Goal: Find specific page/section: Find specific page/section

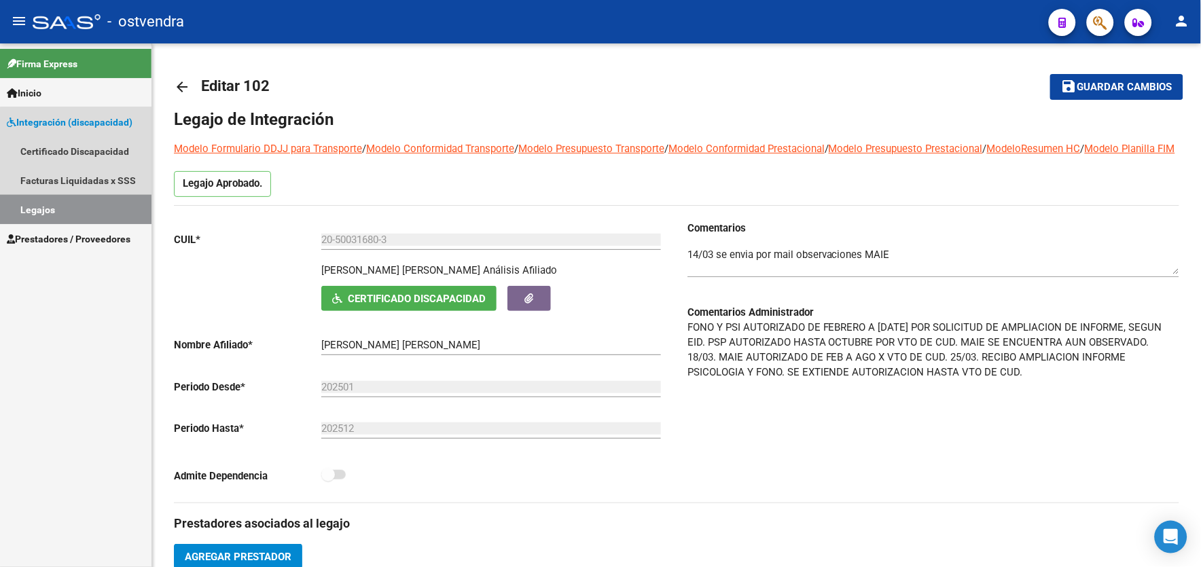
click at [89, 200] on link "Legajos" at bounding box center [76, 209] width 152 height 29
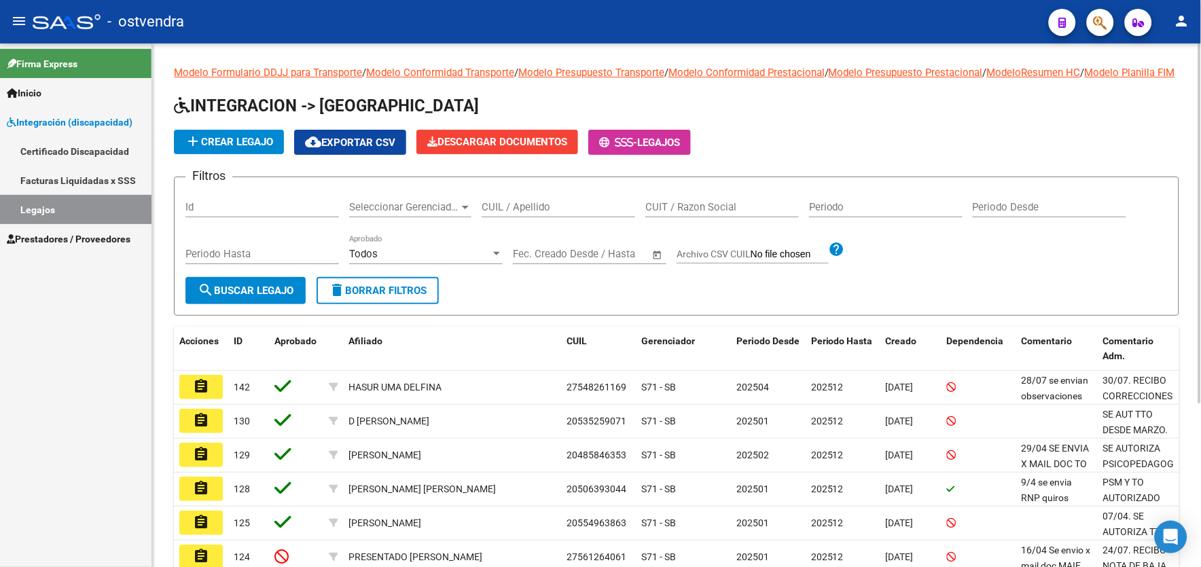
scroll to position [239, 0]
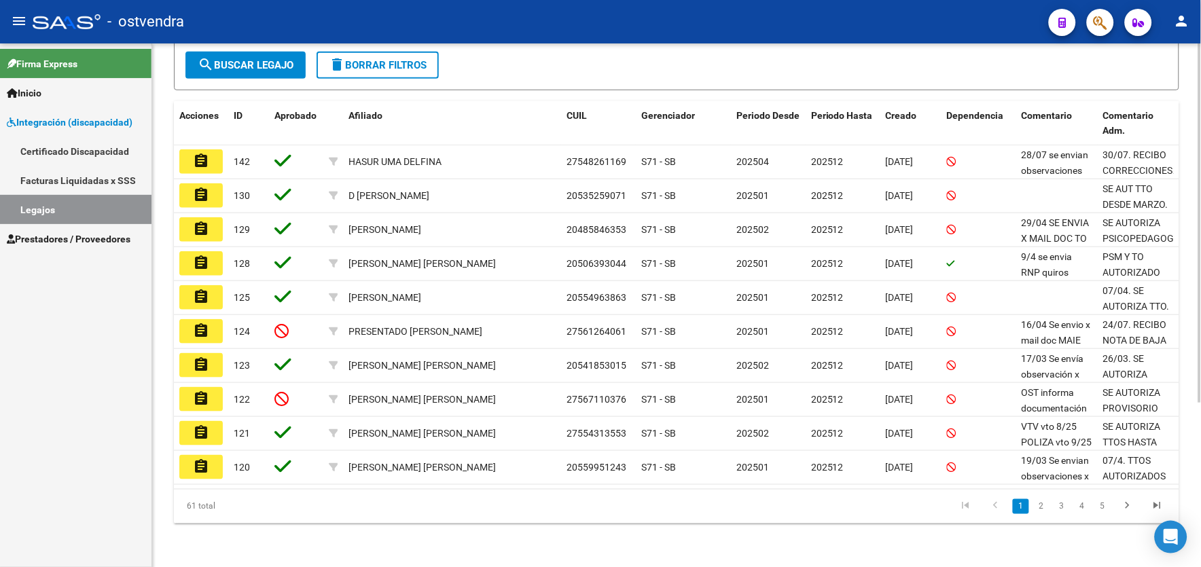
click at [1201, 546] on html "menu - ostvendra person Firma Express Inicio Instructivos Contacto OS Integraci…" at bounding box center [600, 283] width 1201 height 567
click at [1041, 501] on link "2" at bounding box center [1041, 506] width 16 height 15
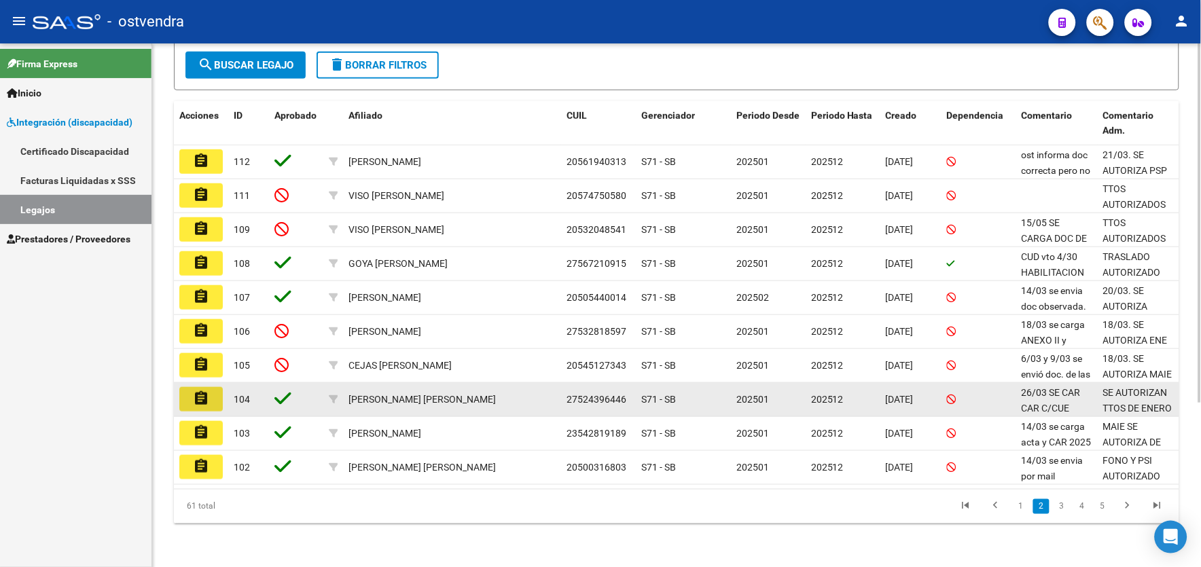
click at [204, 394] on mat-icon "assignment" at bounding box center [201, 399] width 16 height 16
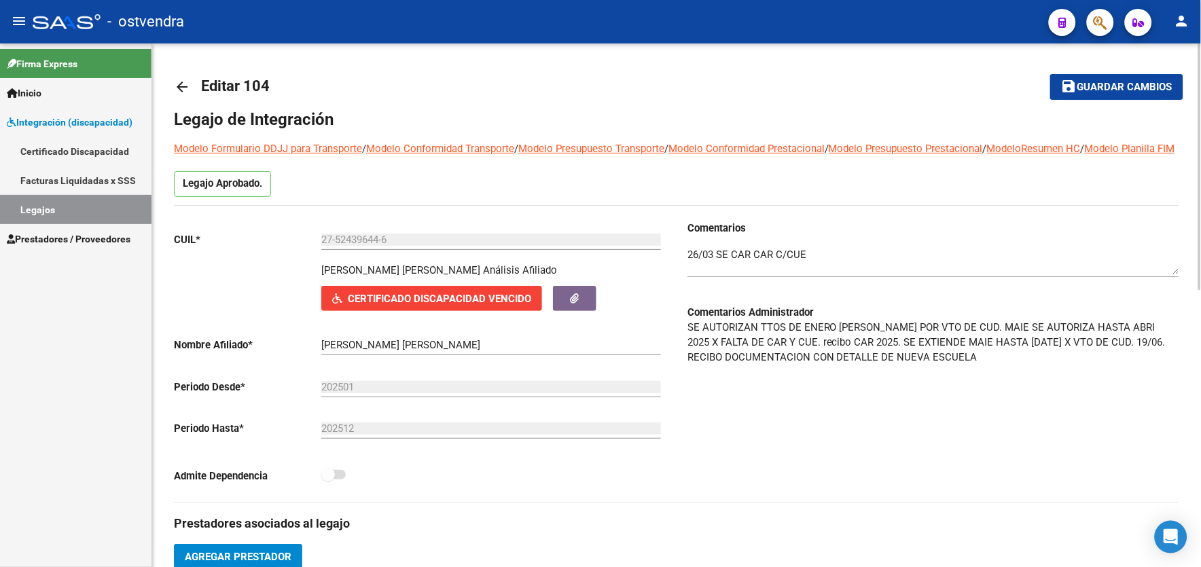
click at [500, 305] on span "Certificado Discapacidad Vencido" at bounding box center [439, 299] width 183 height 12
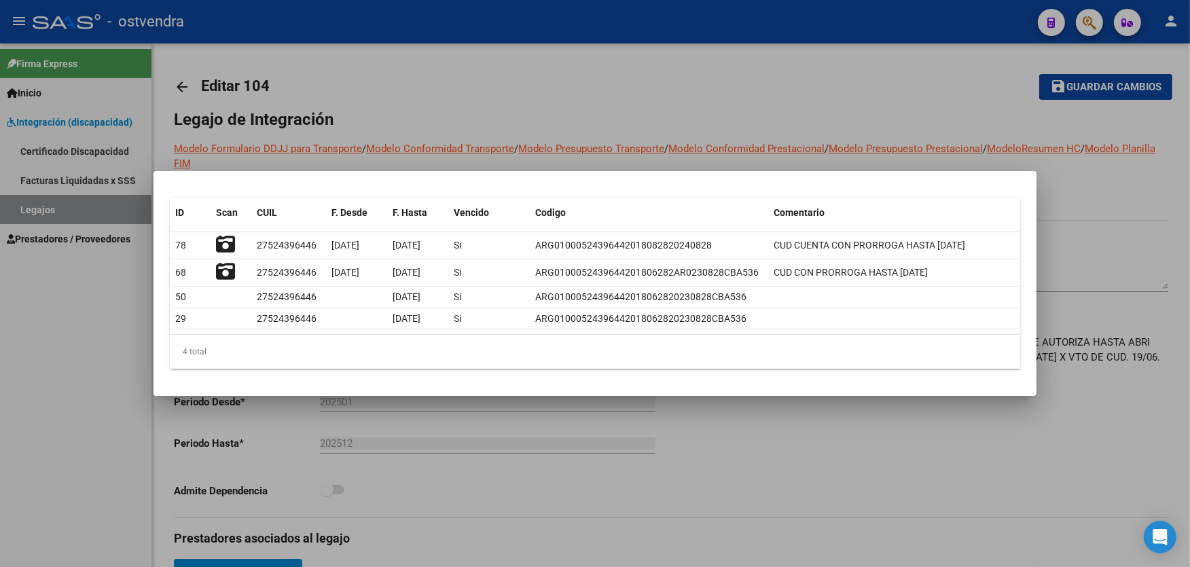
click at [746, 107] on div at bounding box center [595, 283] width 1190 height 567
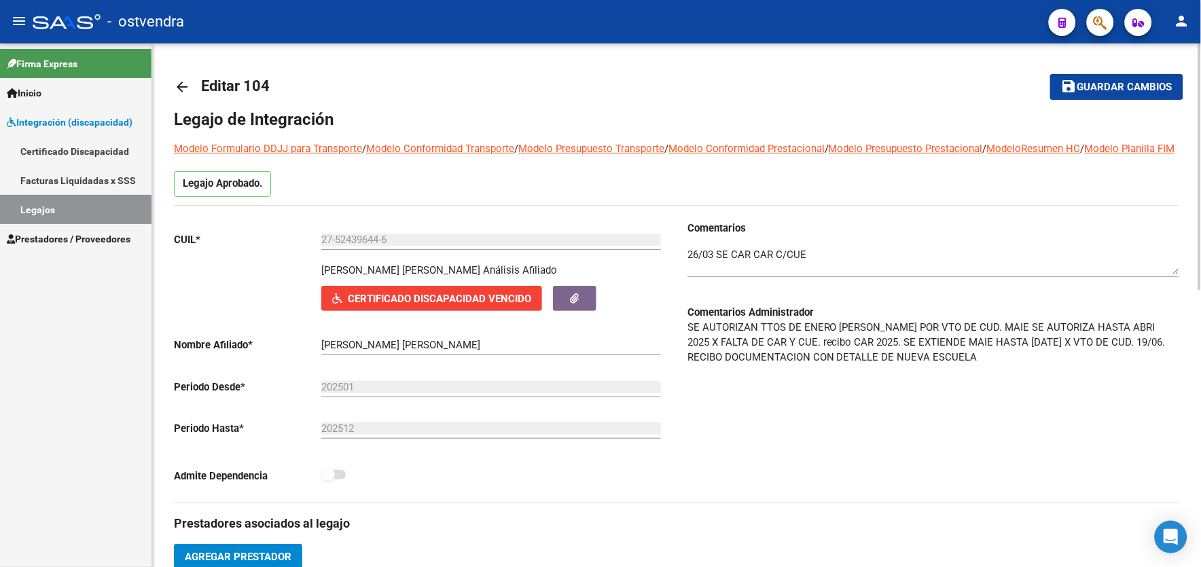
click at [489, 305] on span "Certificado Discapacidad Vencido" at bounding box center [439, 299] width 183 height 12
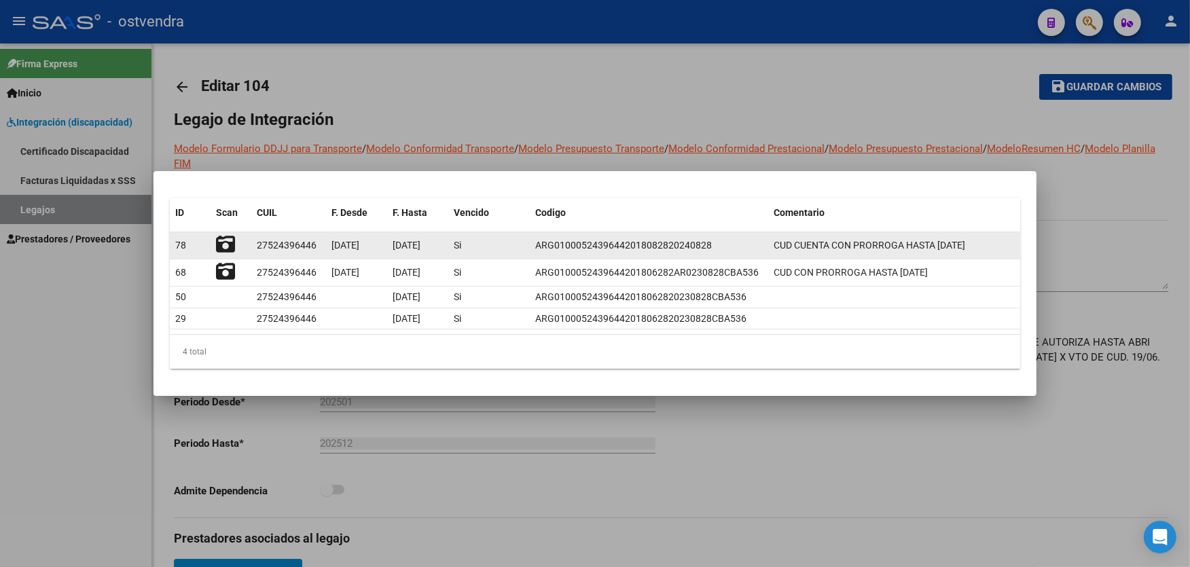
click at [226, 235] on icon at bounding box center [225, 244] width 19 height 19
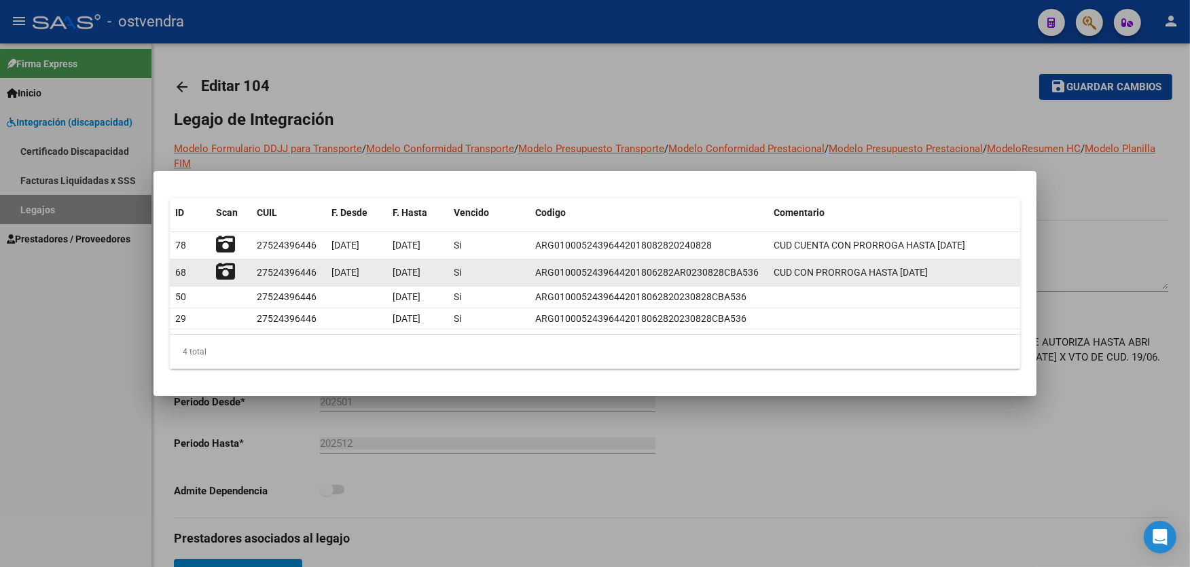
click at [232, 277] on icon at bounding box center [225, 271] width 19 height 19
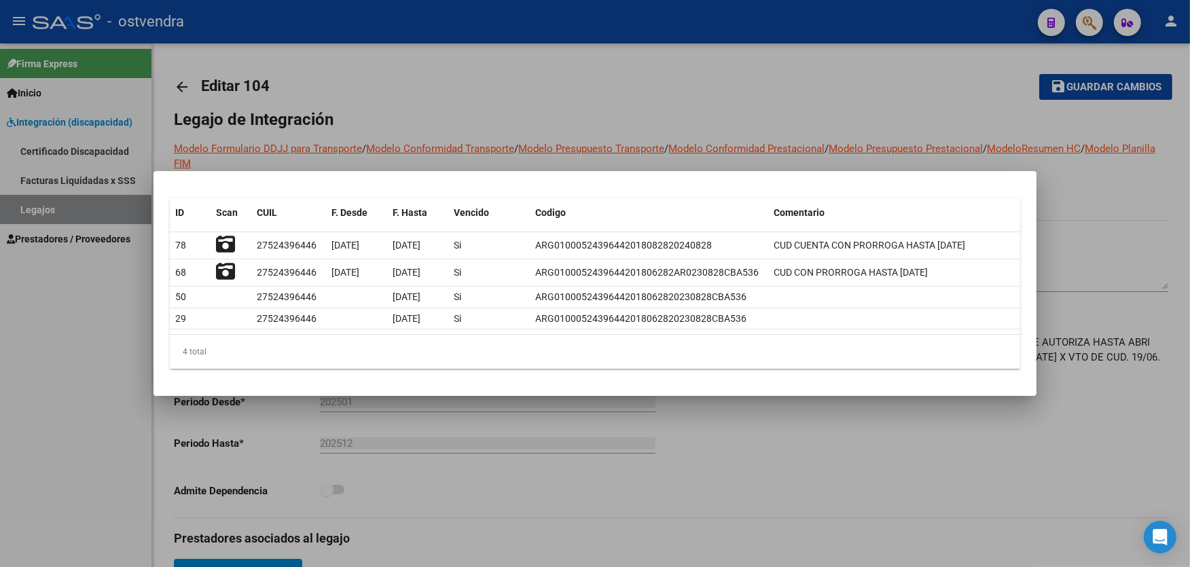
click at [626, 79] on div at bounding box center [595, 283] width 1190 height 567
